Goal: Navigation & Orientation: Find specific page/section

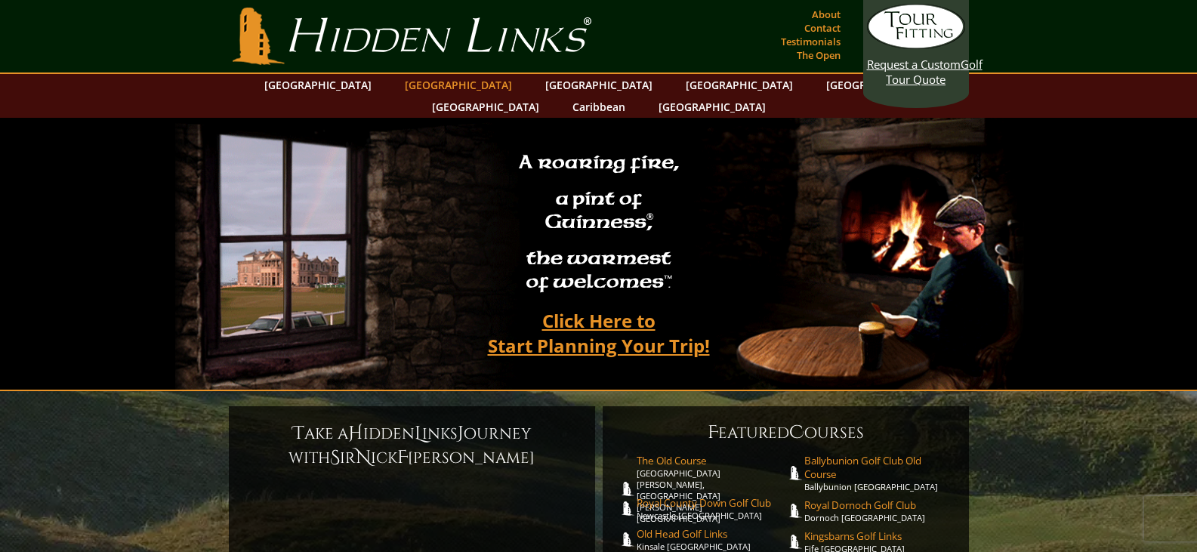
click at [433, 86] on link "[GEOGRAPHIC_DATA]" at bounding box center [458, 85] width 122 height 22
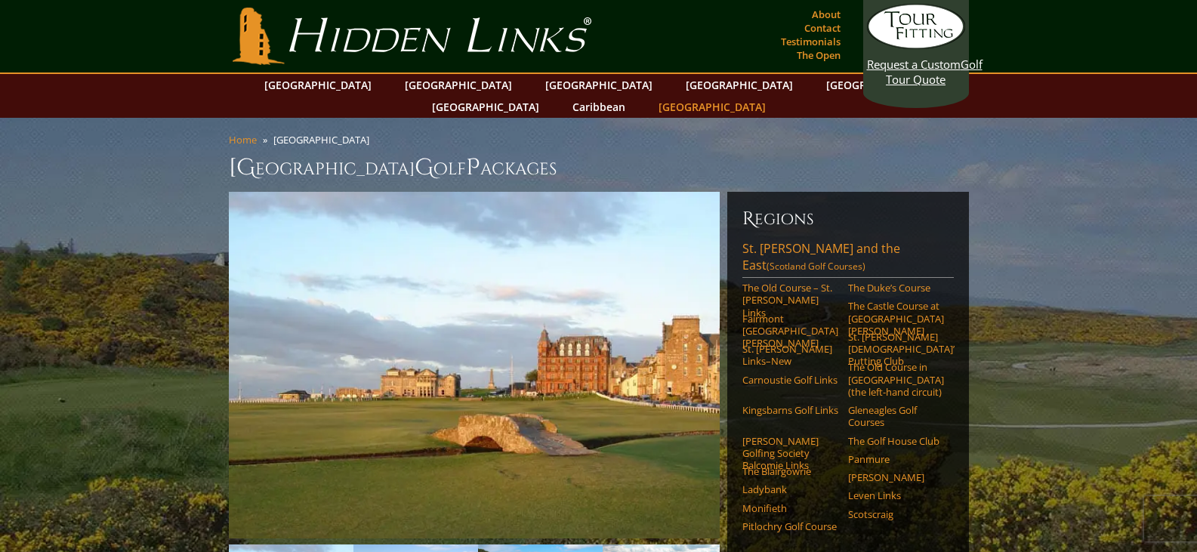
click at [773, 96] on link "[GEOGRAPHIC_DATA]" at bounding box center [712, 107] width 122 height 22
